Goal: Task Accomplishment & Management: Manage account settings

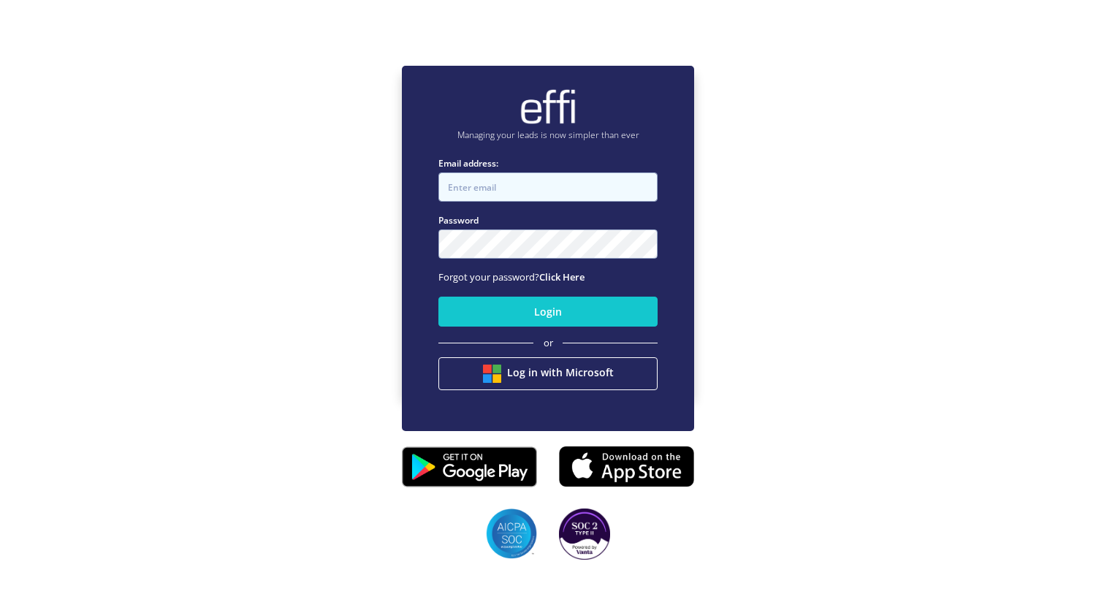
click at [490, 187] on input "Email address:" at bounding box center [548, 187] width 219 height 29
type input "neville@getneloan.com.au"
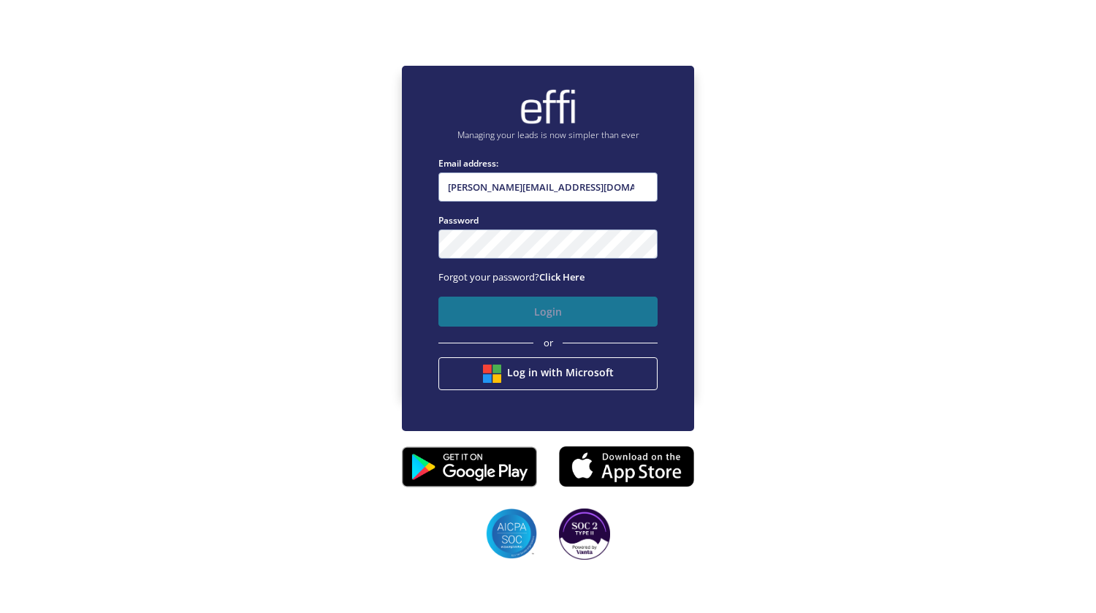
click at [472, 307] on button "Login" at bounding box center [548, 312] width 219 height 30
